Goal: Register for event/course

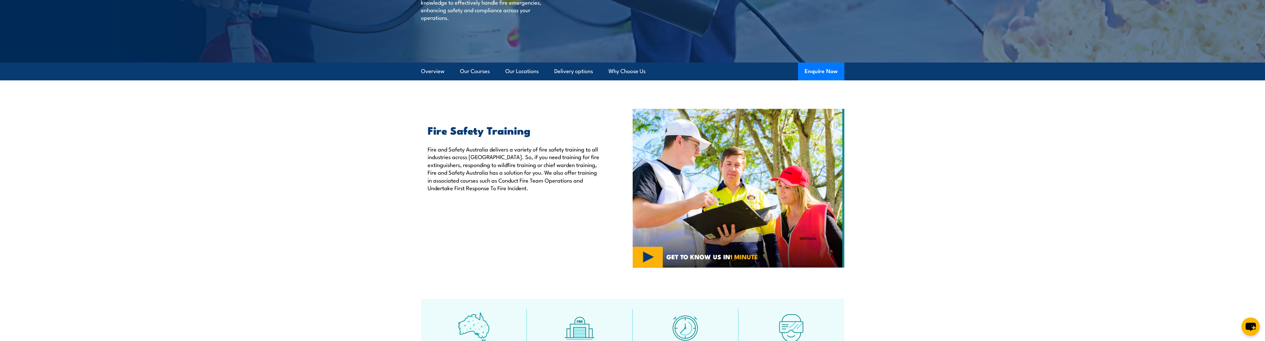
scroll to position [165, 0]
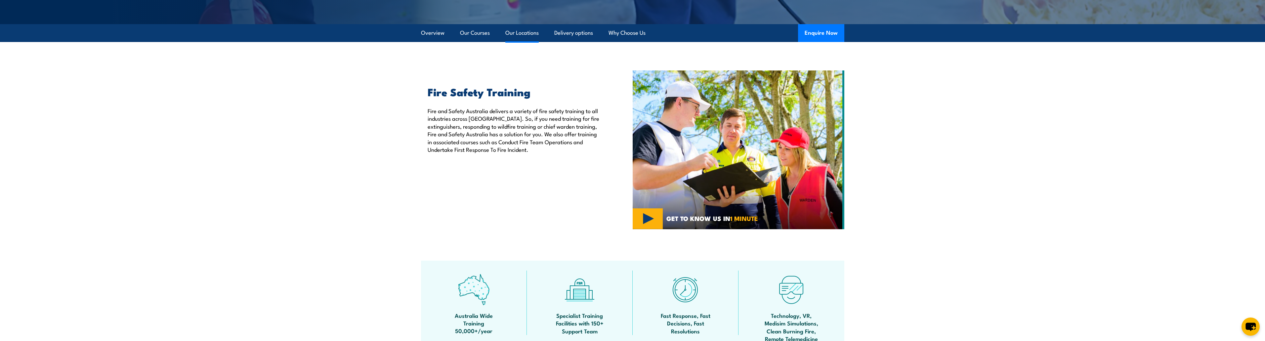
click at [517, 34] on link "Our Locations" at bounding box center [521, 33] width 33 height 18
click at [522, 31] on link "Our Locations" at bounding box center [521, 33] width 33 height 18
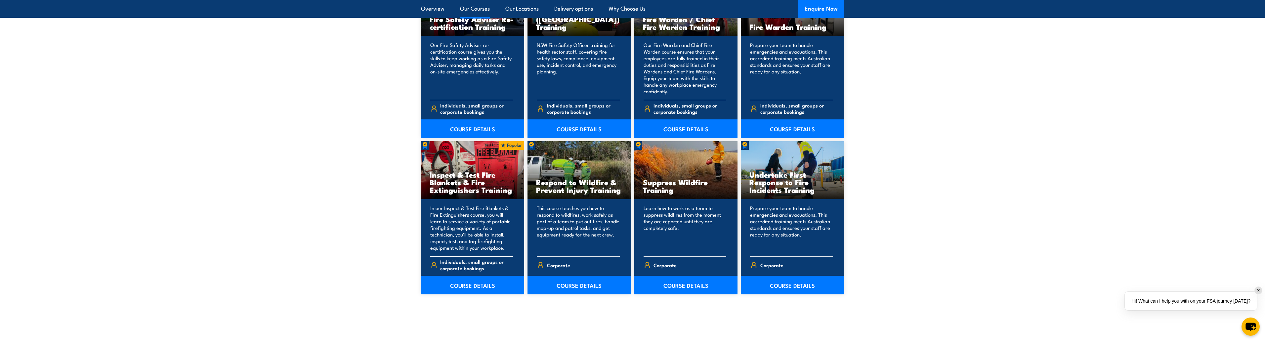
scroll to position [926, 0]
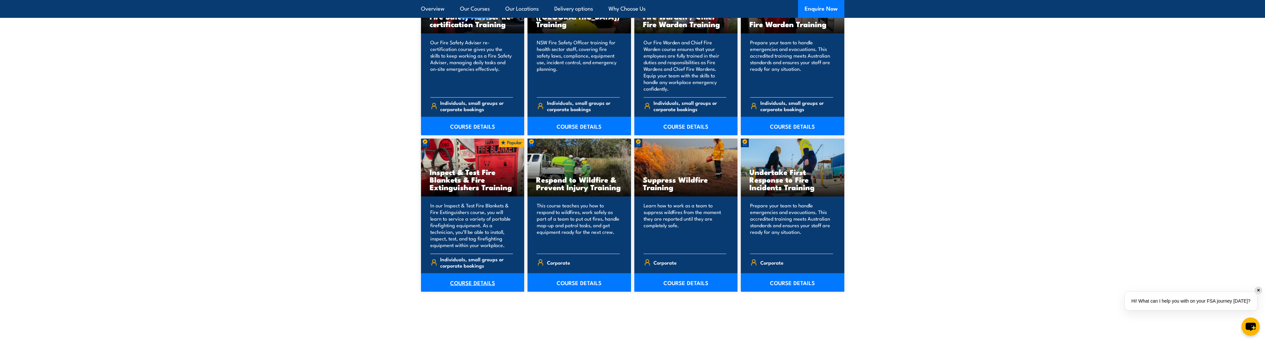
click at [468, 284] on link "COURSE DETAILS" at bounding box center [472, 282] width 103 height 19
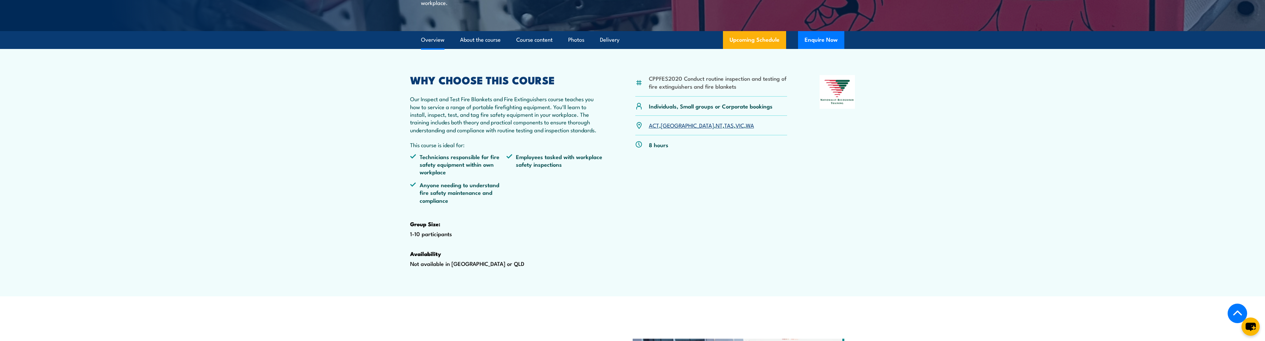
scroll to position [165, 0]
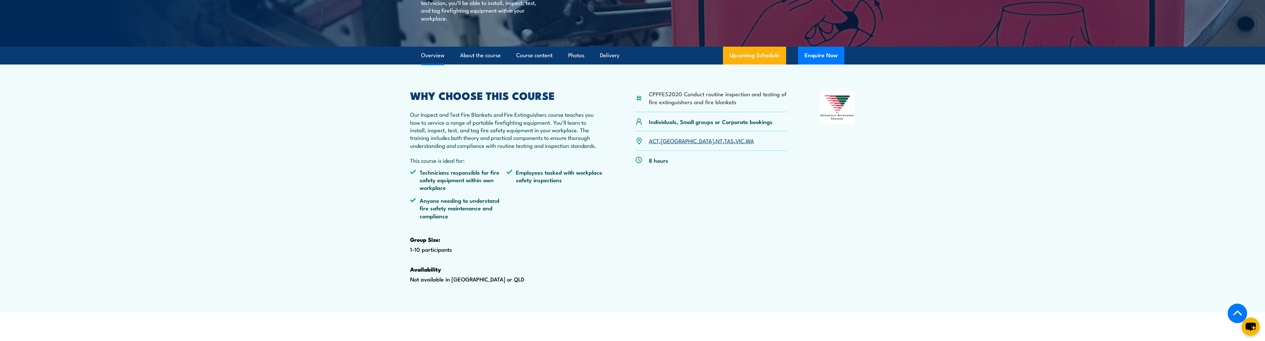
click at [735, 144] on link "VIC" at bounding box center [739, 141] width 9 height 8
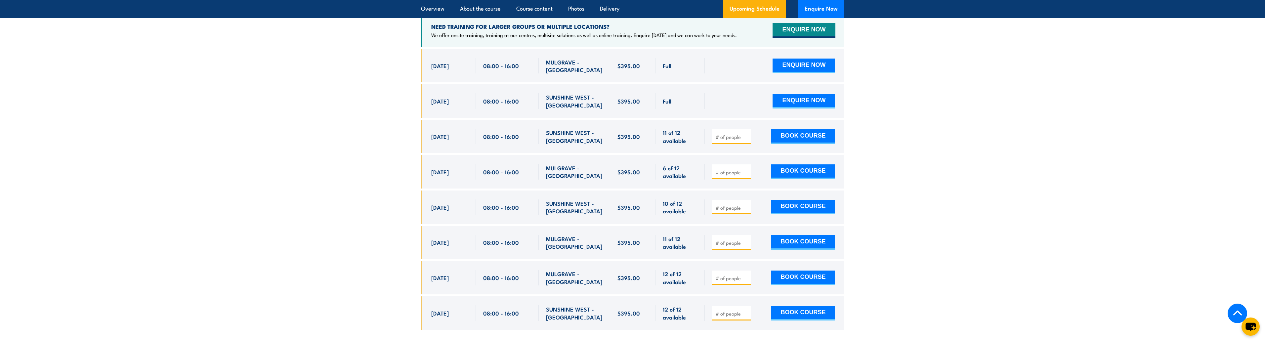
scroll to position [1261, 0]
